Goal: Find specific page/section: Find specific page/section

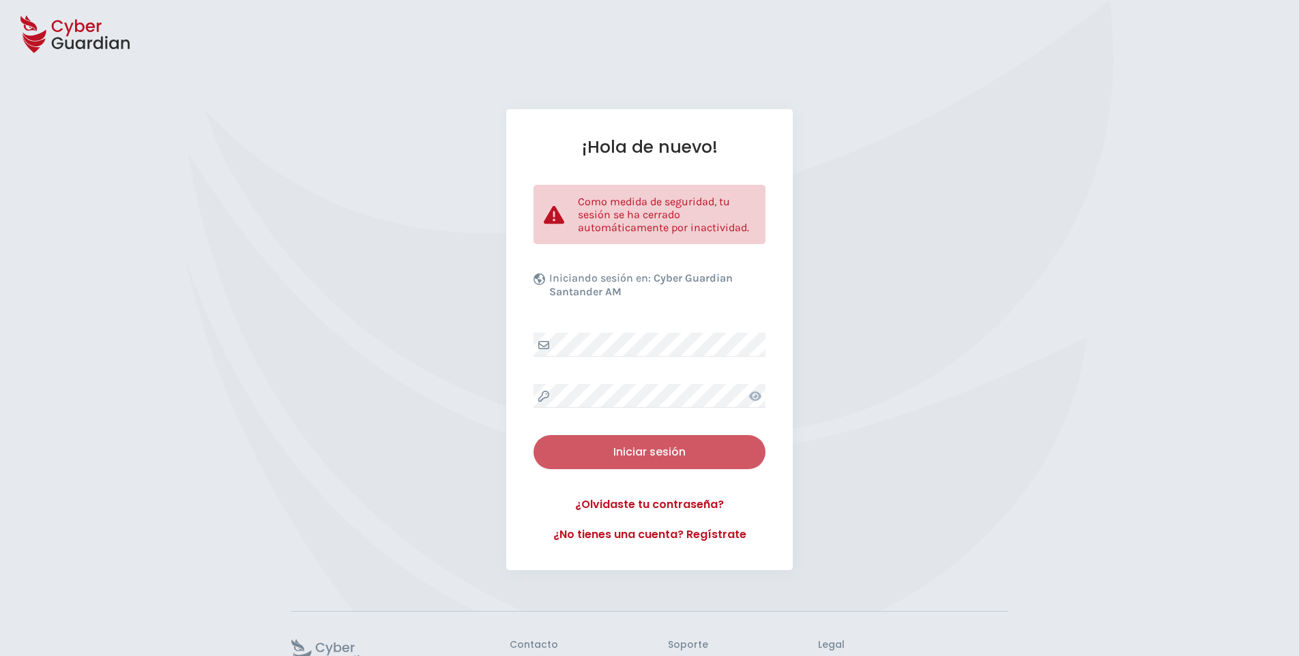
click at [639, 450] on div "Iniciar sesión" at bounding box center [649, 452] width 211 height 16
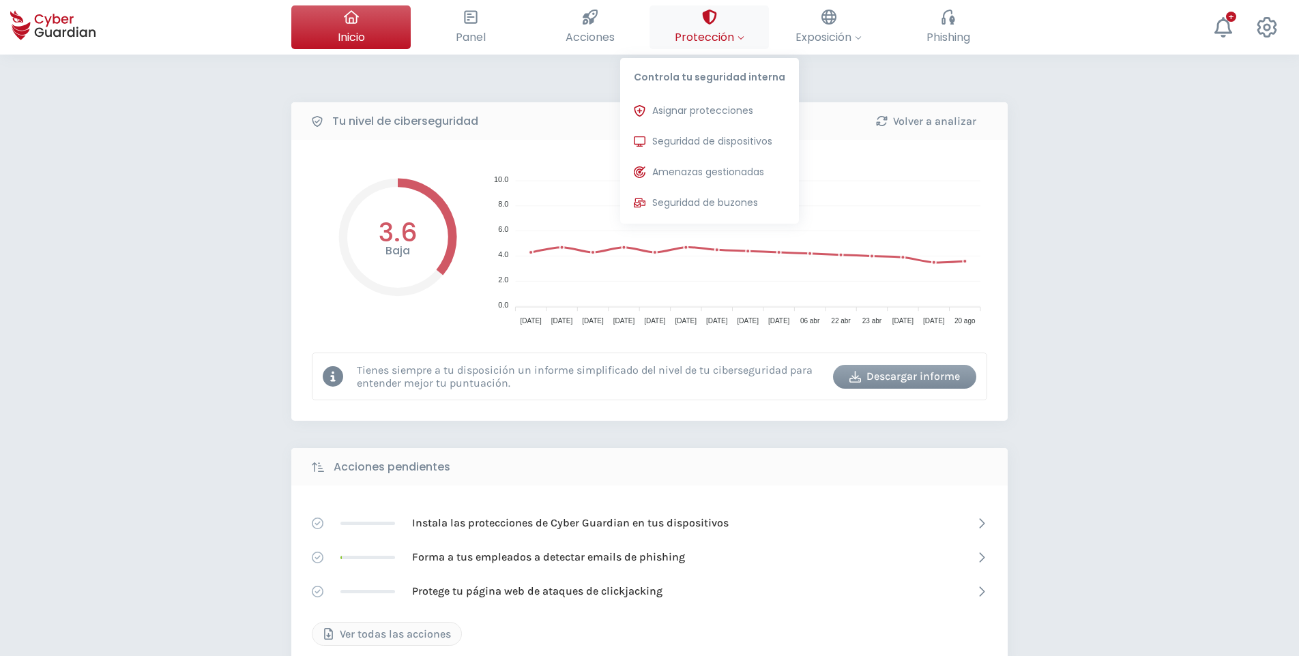
click at [724, 33] on span "Protección" at bounding box center [710, 37] width 70 height 17
click at [707, 136] on span "Seguridad de dispositivos" at bounding box center [712, 141] width 120 height 14
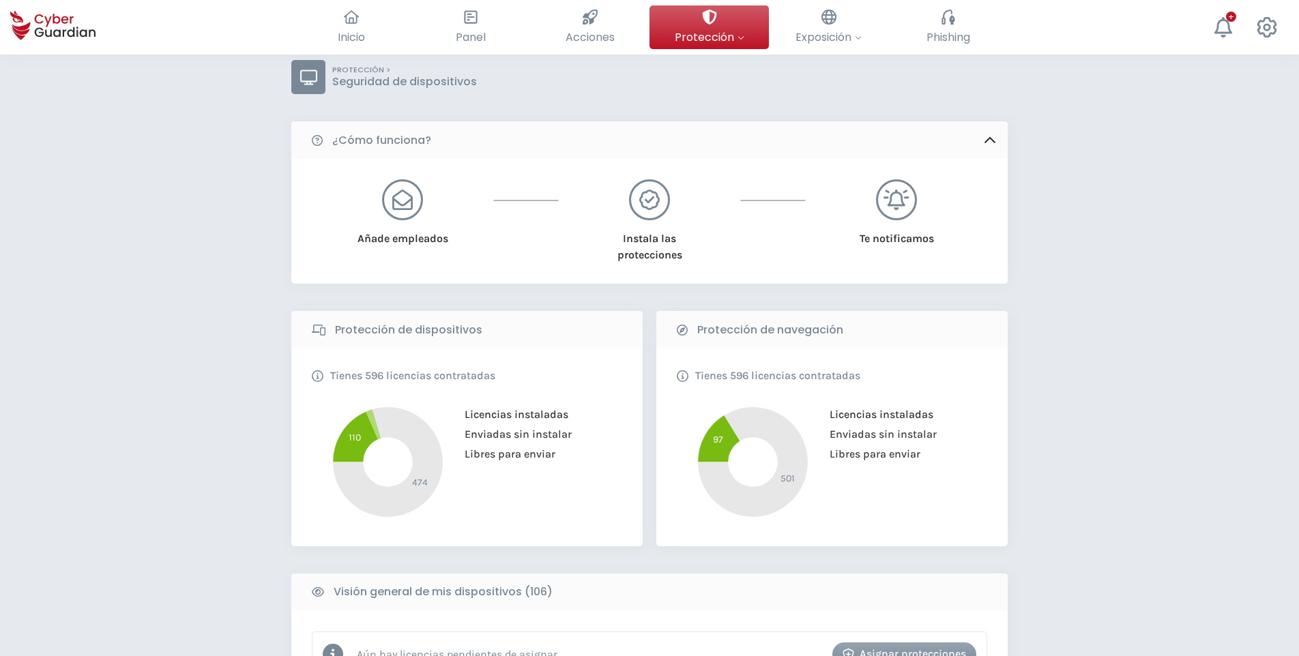
scroll to position [478, 0]
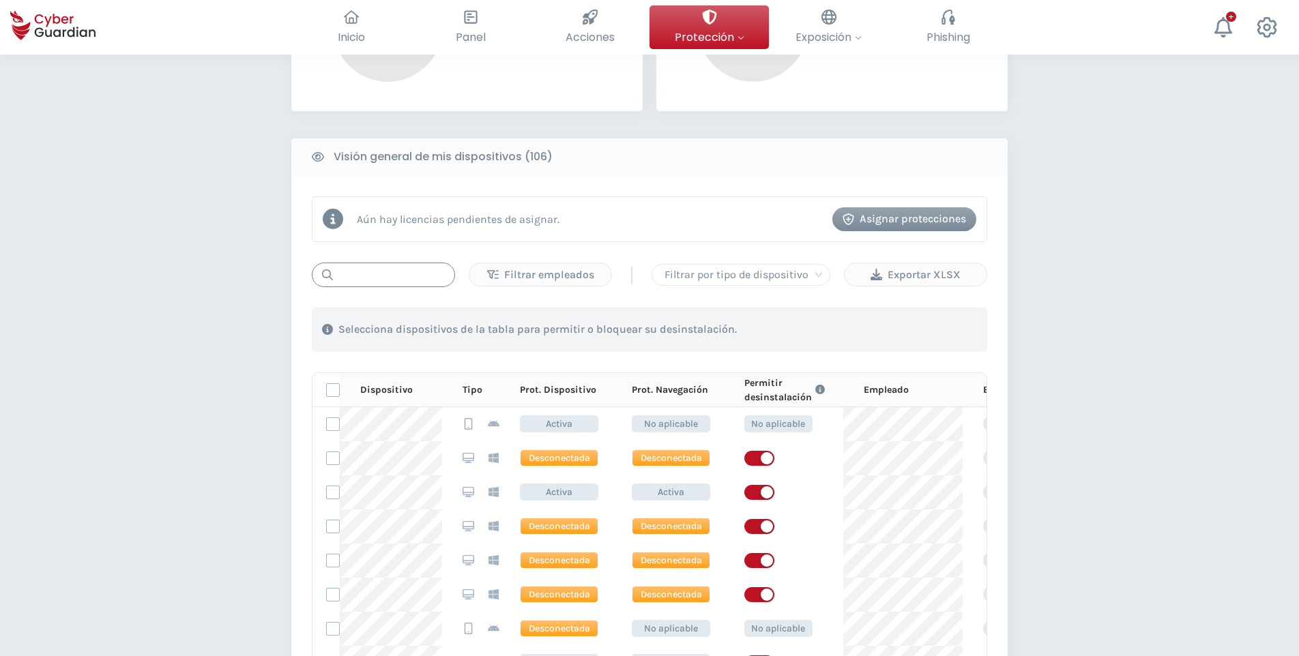
click at [377, 272] on input "text" at bounding box center [383, 275] width 143 height 25
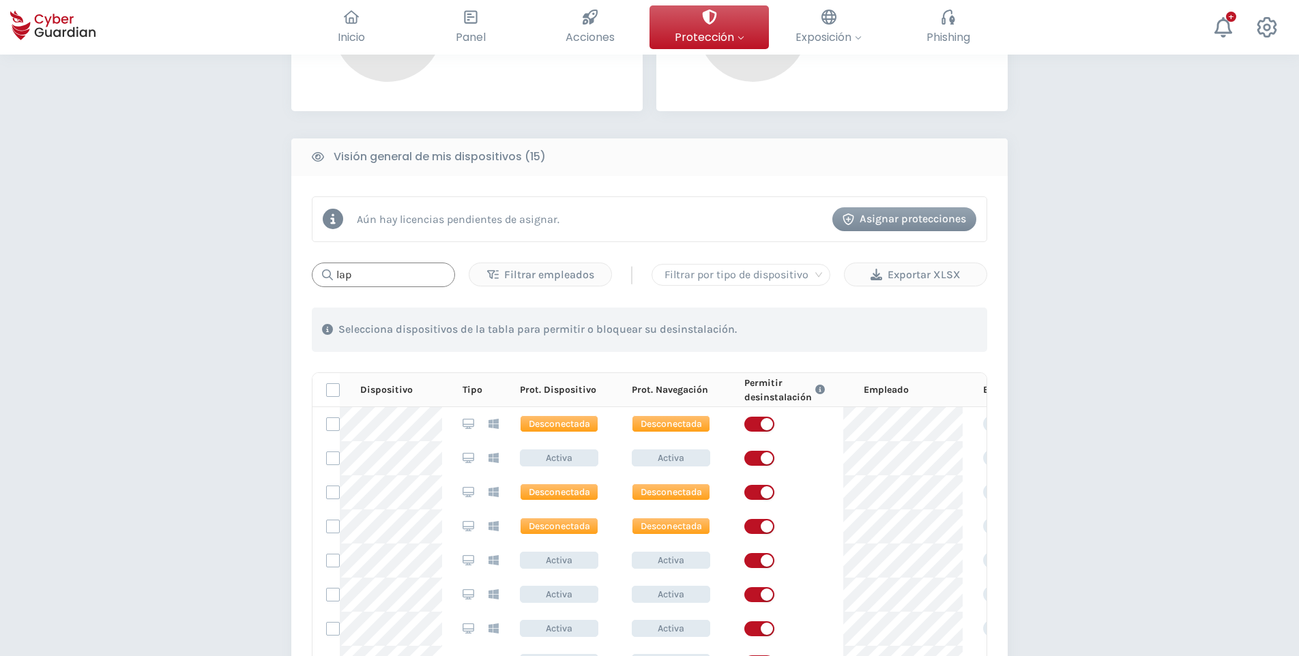
type input "lap"
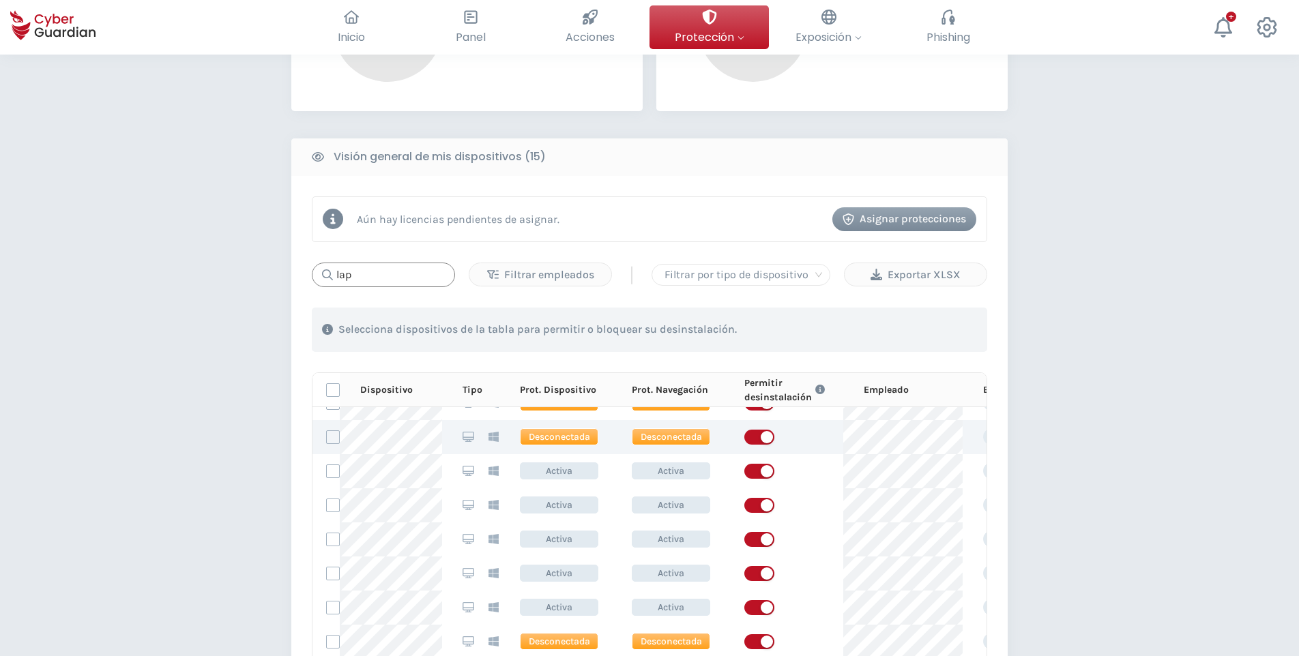
scroll to position [184, 0]
